Goal: Task Accomplishment & Management: Manage account settings

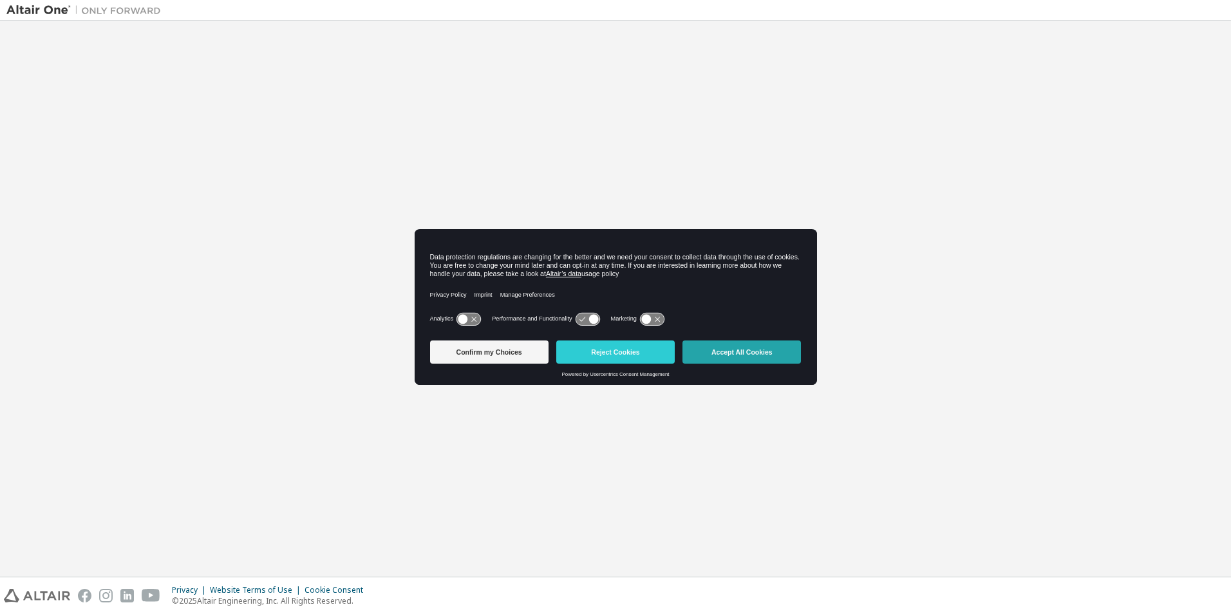
click at [724, 357] on button "Accept All Cookies" at bounding box center [742, 352] width 119 height 23
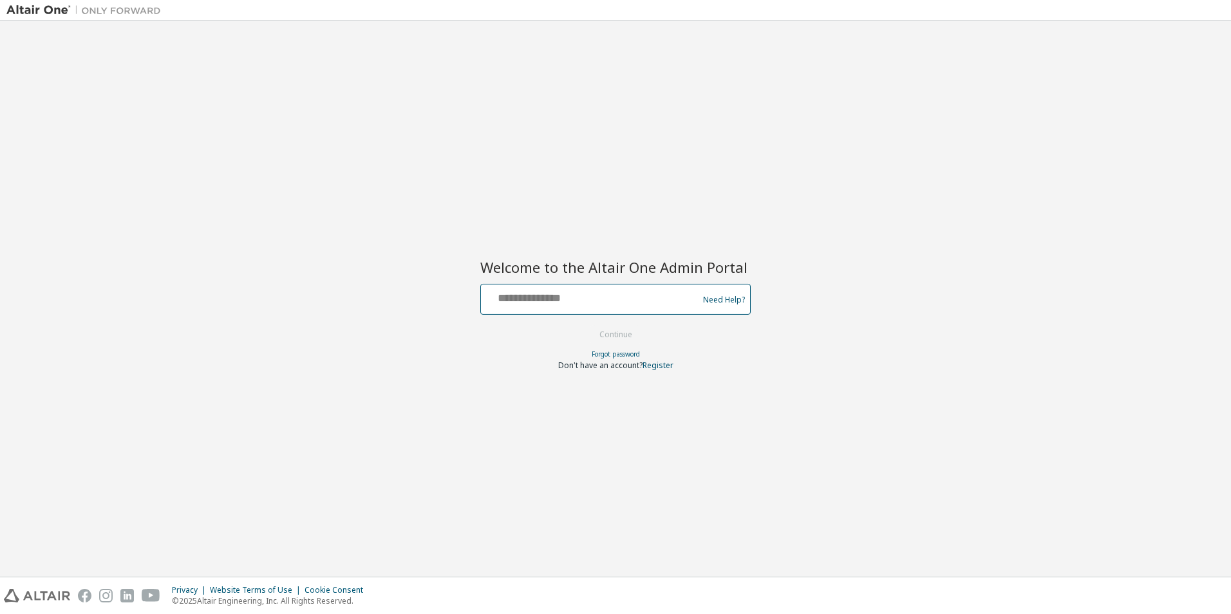
click at [533, 305] on input "text" at bounding box center [591, 296] width 211 height 19
type input "**********"
click at [628, 332] on button "Continue" at bounding box center [616, 334] width 60 height 19
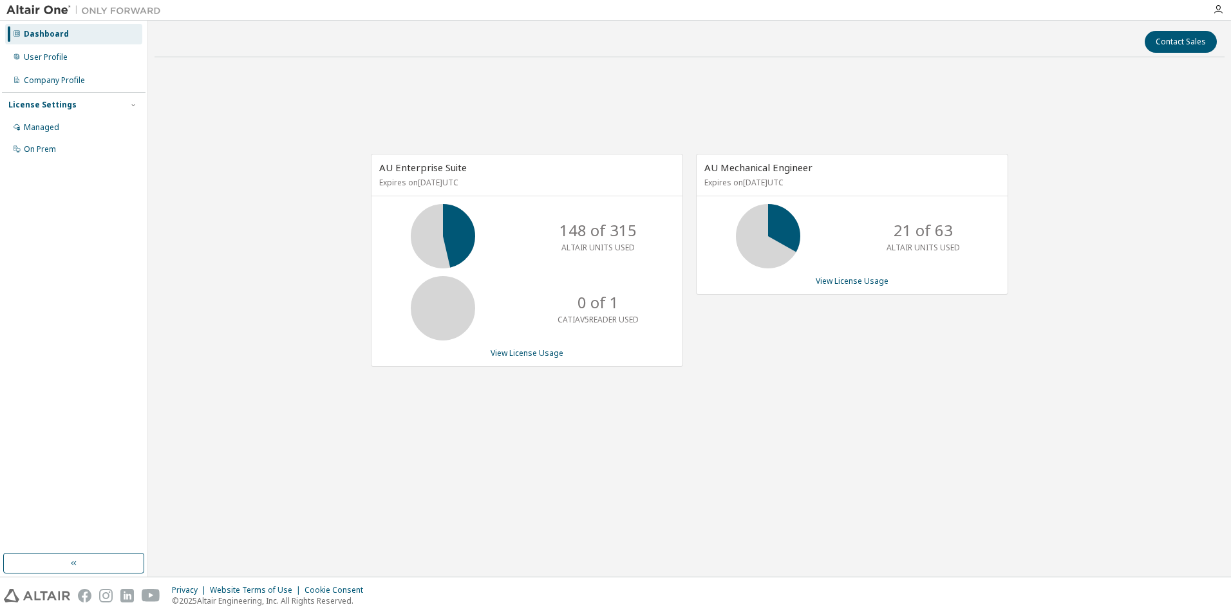
drag, startPoint x: 1176, startPoint y: 2, endPoint x: 614, endPoint y: 129, distance: 576.6
click at [614, 129] on div "AU Enterprise Suite Expires on September 1, 2026 UTC 148 of 315 ALTAIR UNITS US…" at bounding box center [690, 267] width 1070 height 399
click at [45, 61] on div "User Profile" at bounding box center [46, 57] width 44 height 10
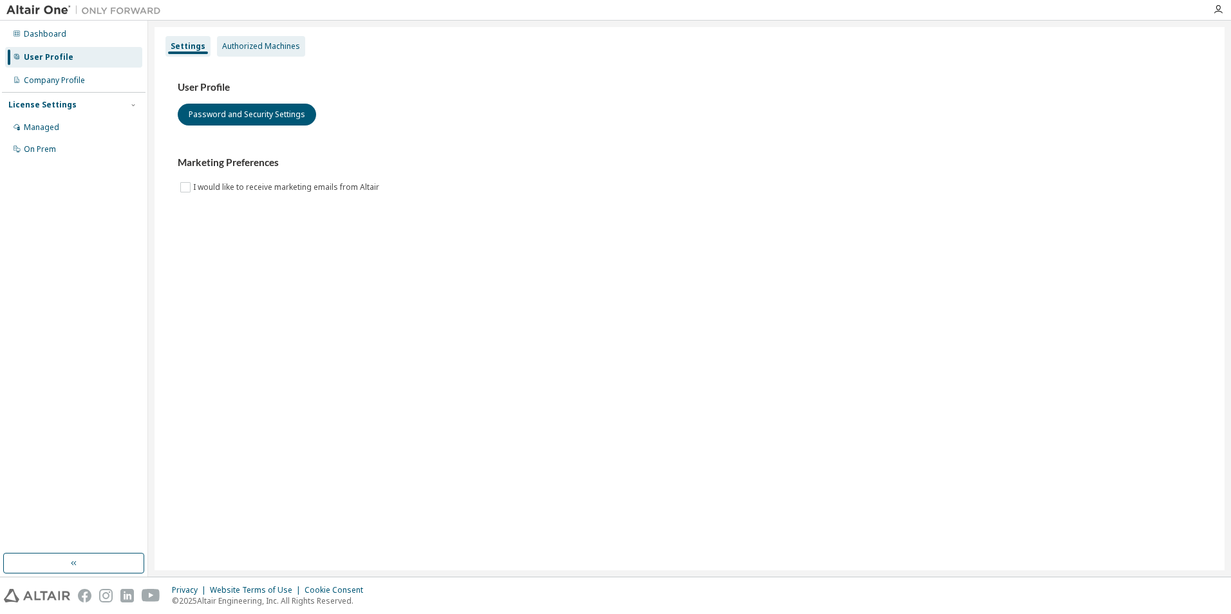
click at [243, 48] on div "Authorized Machines" at bounding box center [261, 46] width 78 height 10
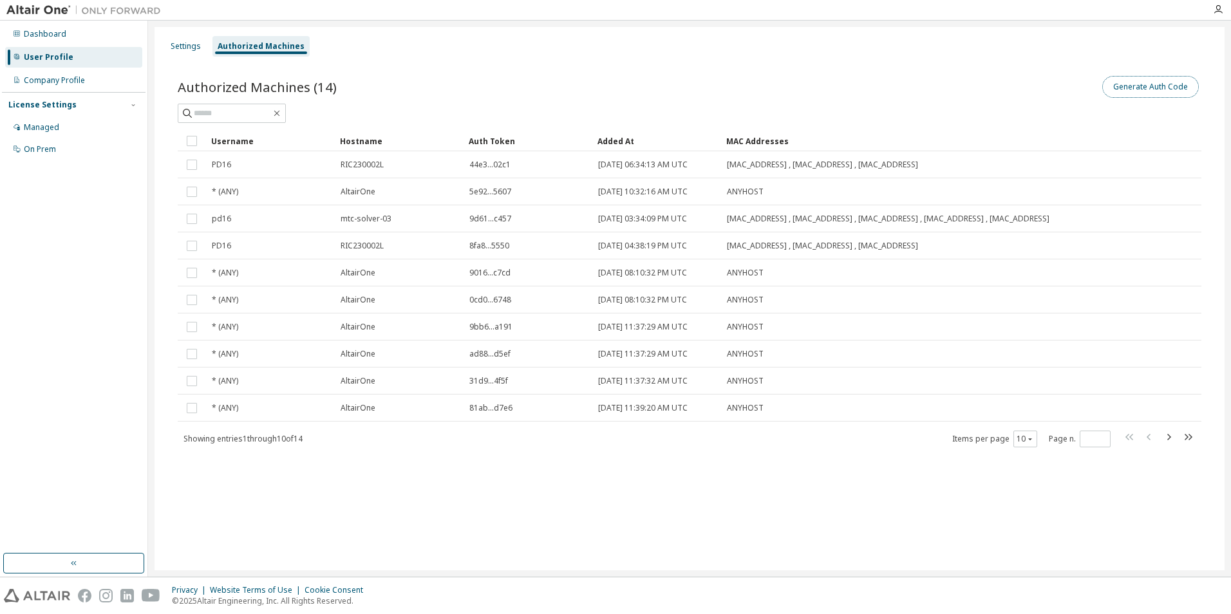
click at [1150, 91] on button "Generate Auth Code" at bounding box center [1151, 87] width 97 height 22
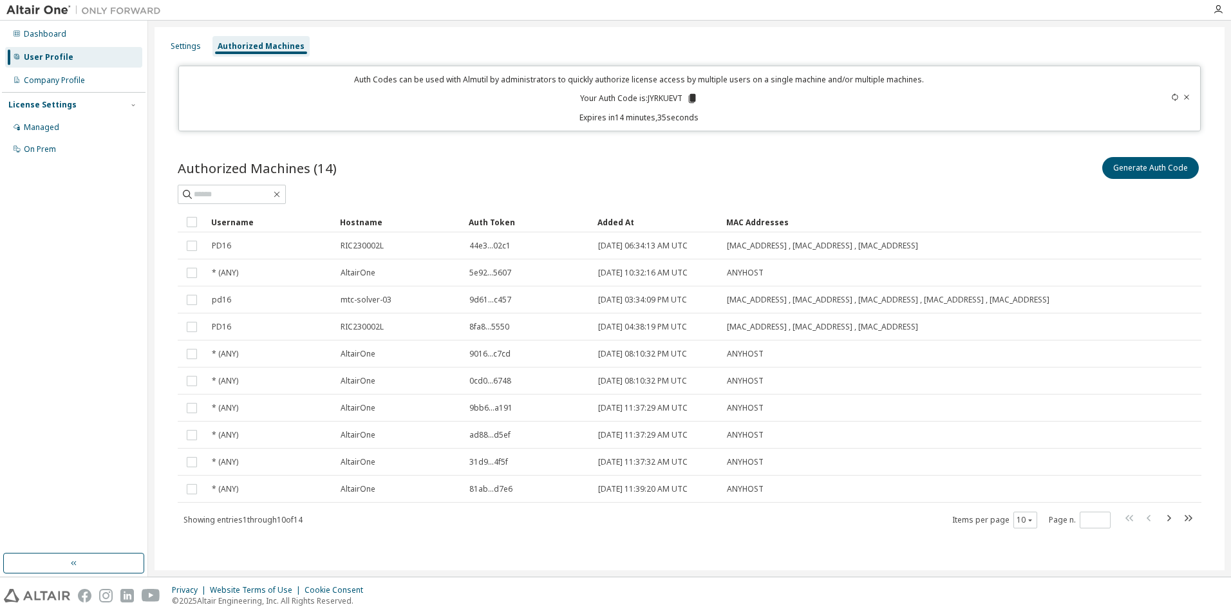
click at [690, 100] on icon at bounding box center [692, 98] width 7 height 9
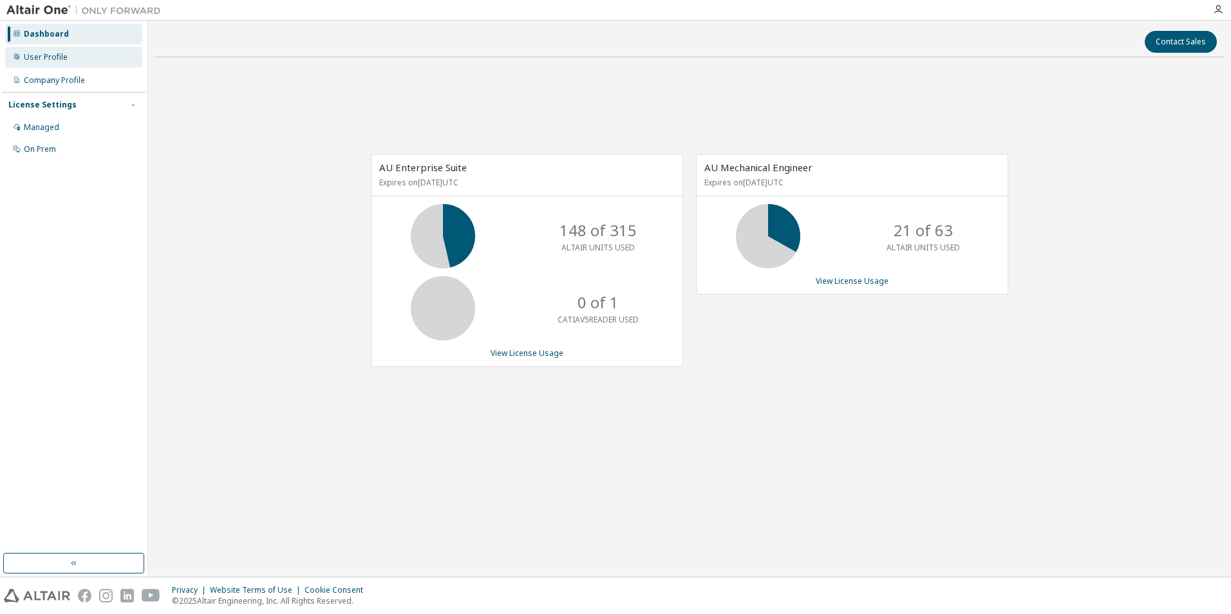
click at [34, 64] on div "User Profile" at bounding box center [73, 57] width 137 height 21
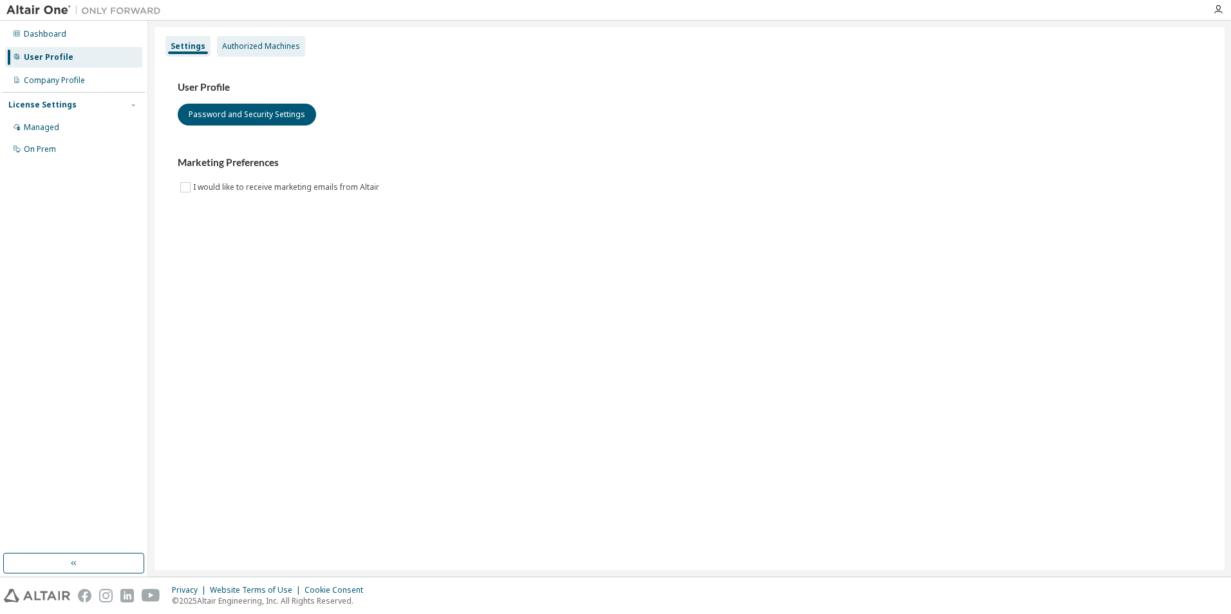
click at [242, 47] on div "Authorized Machines" at bounding box center [261, 46] width 78 height 10
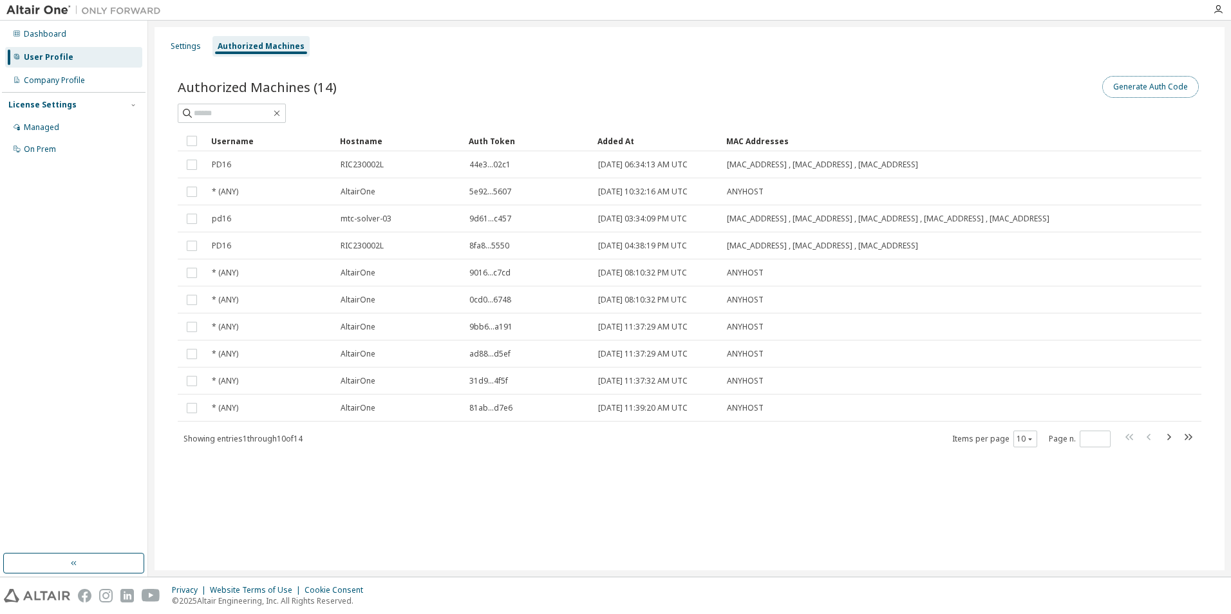
click at [1146, 97] on button "Generate Auth Code" at bounding box center [1151, 87] width 97 height 22
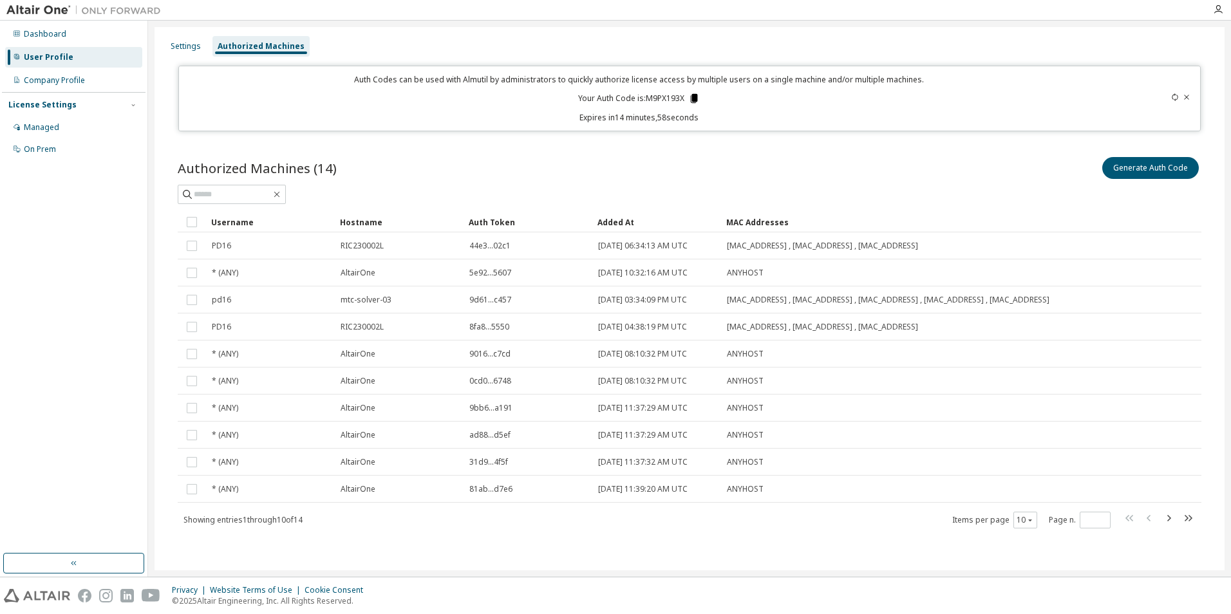
click at [692, 101] on icon at bounding box center [694, 98] width 7 height 9
click at [40, 61] on div "User Profile" at bounding box center [49, 57] width 50 height 10
click at [42, 39] on div "Dashboard" at bounding box center [73, 34] width 137 height 21
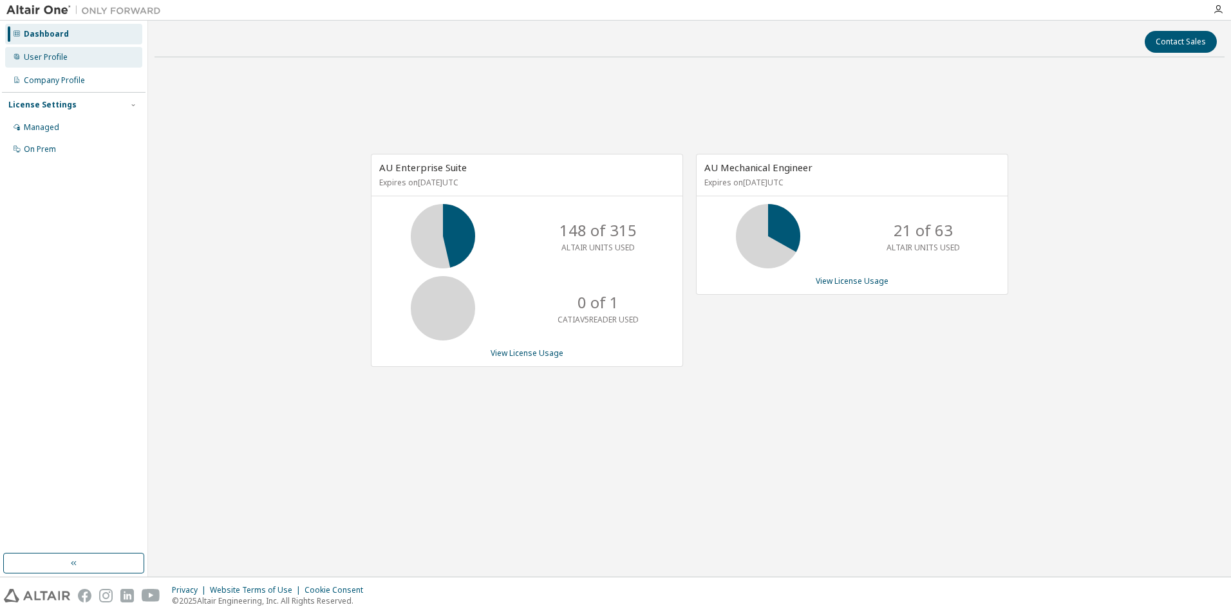
click at [40, 64] on div "User Profile" at bounding box center [73, 57] width 137 height 21
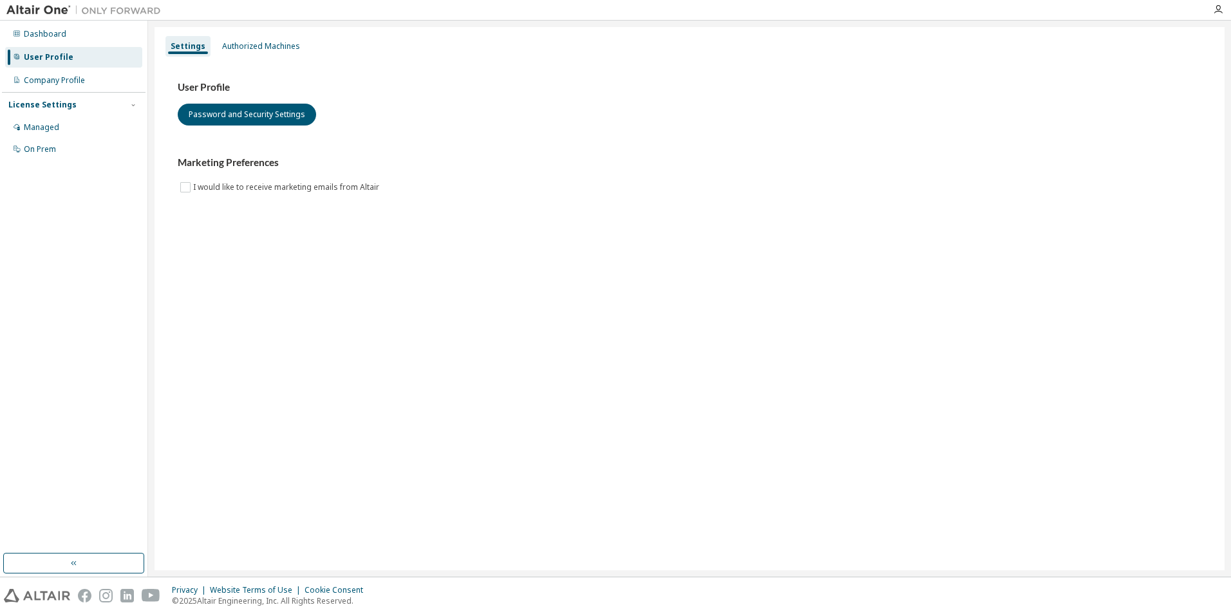
click at [36, 17] on div at bounding box center [83, 10] width 167 height 20
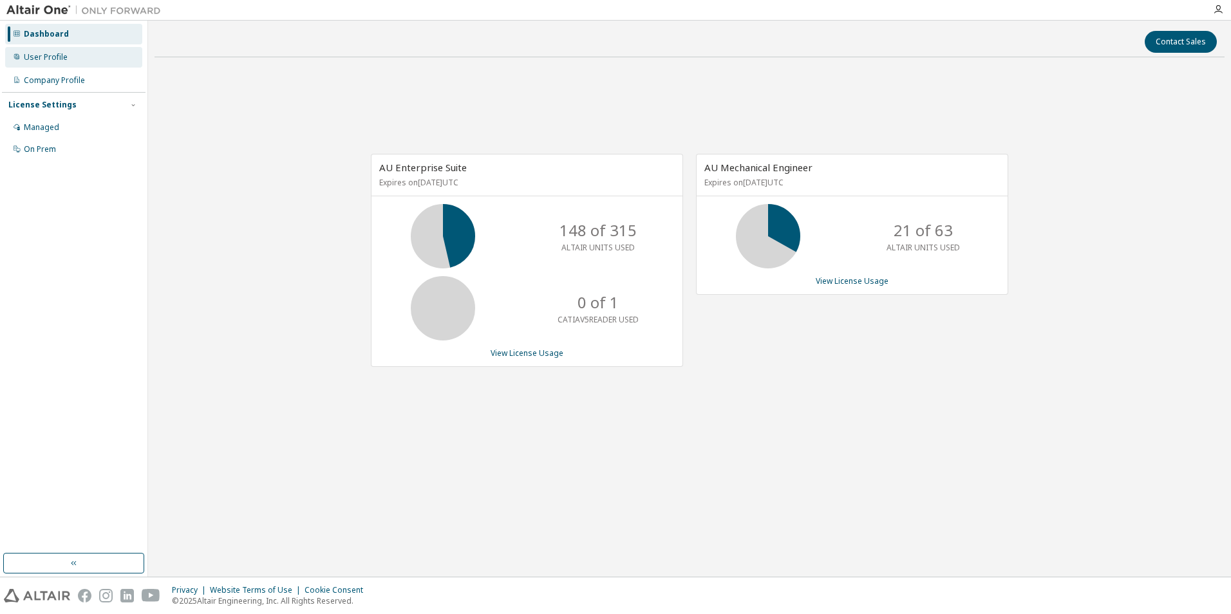
click at [37, 62] on div "User Profile" at bounding box center [73, 57] width 137 height 21
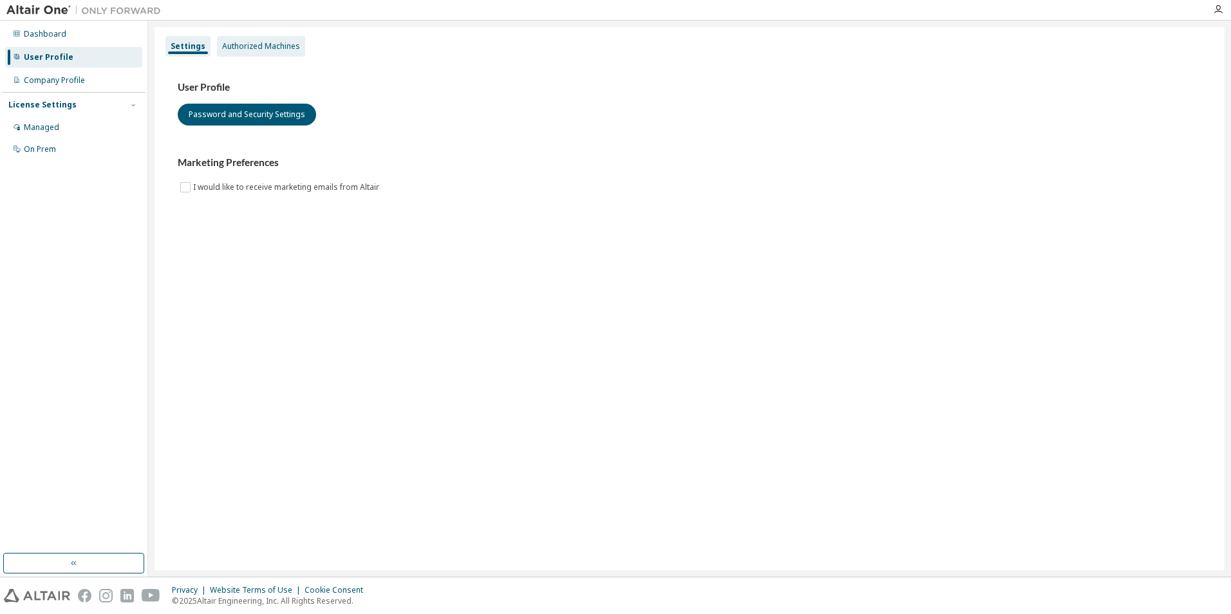
click at [285, 47] on div "Authorized Machines" at bounding box center [261, 46] width 78 height 10
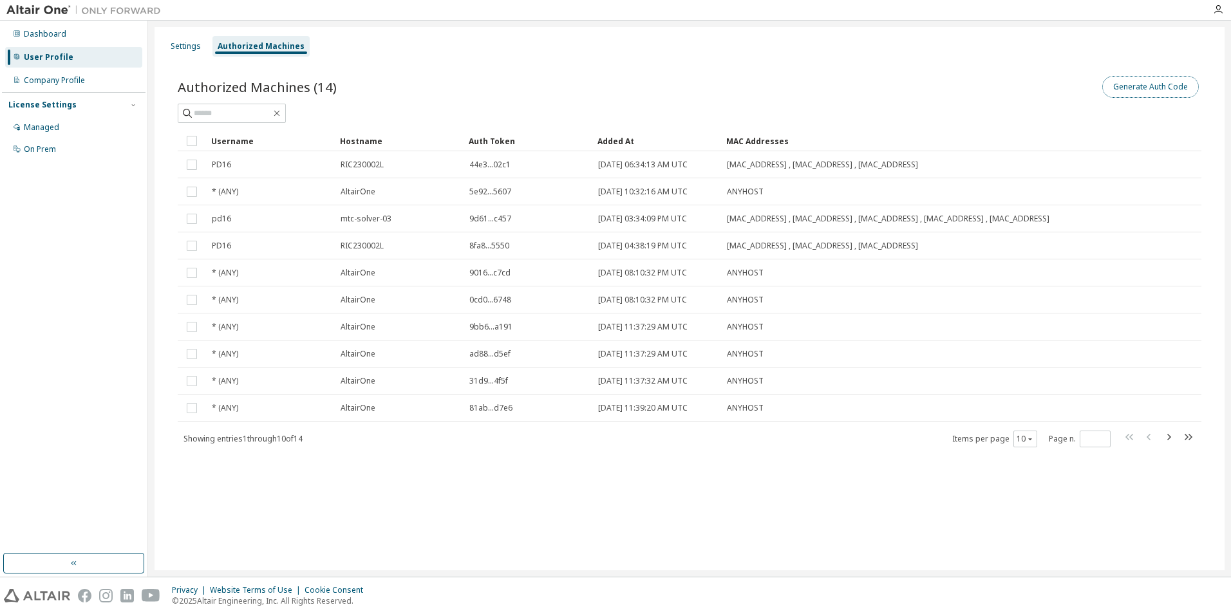
click at [1139, 95] on button "Generate Auth Code" at bounding box center [1151, 87] width 97 height 22
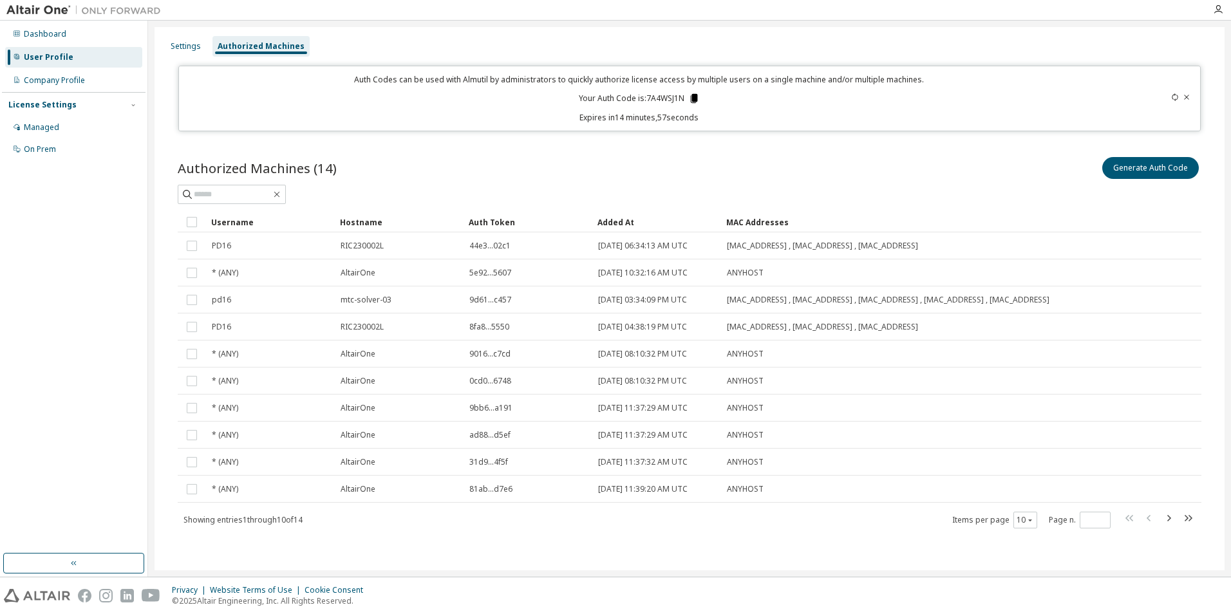
click at [694, 101] on icon at bounding box center [693, 98] width 7 height 9
